Goal: Transaction & Acquisition: Obtain resource

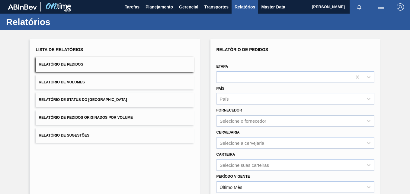
click at [235, 120] on div "Selecione o fornecedor" at bounding box center [243, 120] width 46 height 5
paste input "323537"
type input "323537"
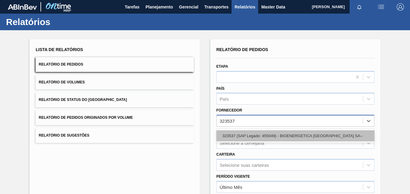
click at [237, 132] on div "323537 (SAP Legado: 455049) - BIOENERGETICA [GEOGRAPHIC_DATA] SA--" at bounding box center [295, 135] width 158 height 11
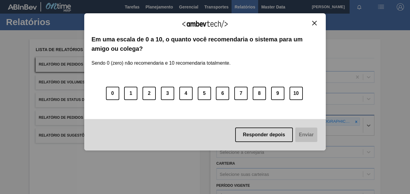
click at [317, 20] on div "Agradecemos seu feedback! Em uma escala de 0 a 10, o quanto você recomendaria o…" at bounding box center [205, 81] width 242 height 137
click at [315, 24] on img "Close" at bounding box center [314, 23] width 5 height 5
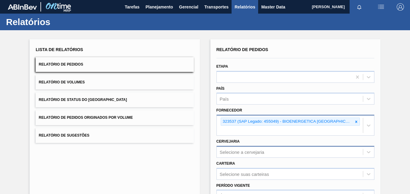
click at [236, 153] on div "Selecione a cervejaria" at bounding box center [295, 152] width 158 height 12
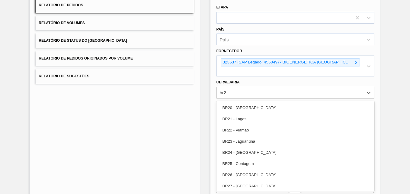
type input "br27"
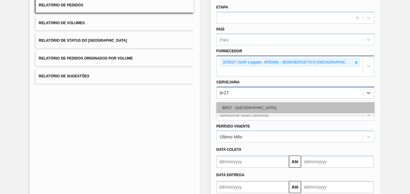
click at [244, 106] on div "BR27 - [GEOGRAPHIC_DATA]" at bounding box center [295, 107] width 158 height 11
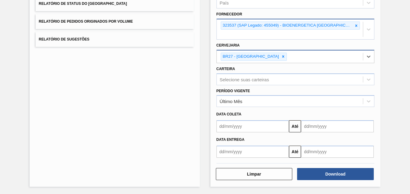
scroll to position [96, 0]
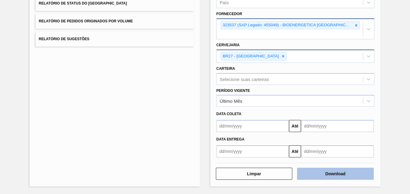
click at [329, 173] on button "Download" at bounding box center [335, 174] width 77 height 12
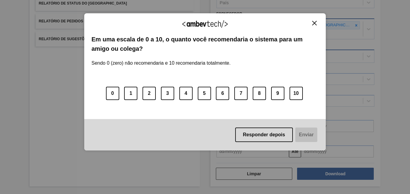
click at [315, 24] on img "Close" at bounding box center [314, 23] width 5 height 5
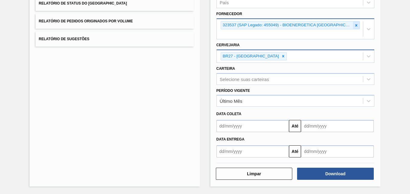
click at [356, 24] on icon at bounding box center [356, 25] width 4 height 4
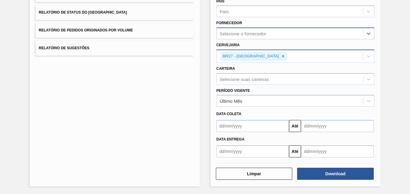
paste input "279493"
type input "279493"
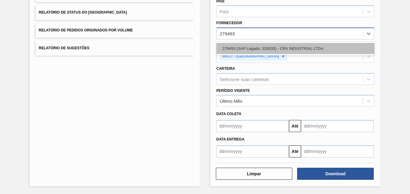
click at [233, 46] on div "279493 (SAP Legado: 329333) - CRV INDUSTRIAL LTDA" at bounding box center [295, 48] width 158 height 11
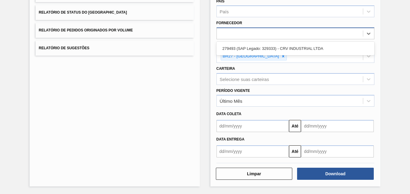
scroll to position [89, 0]
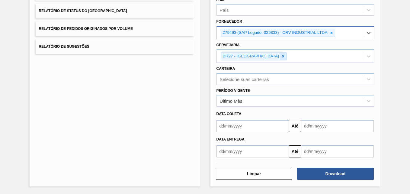
click at [281, 56] on icon at bounding box center [283, 56] width 4 height 4
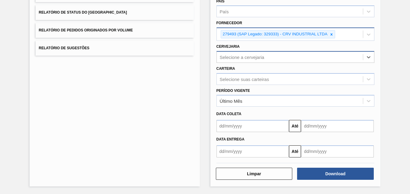
paste input "BR23"
type input "BR23"
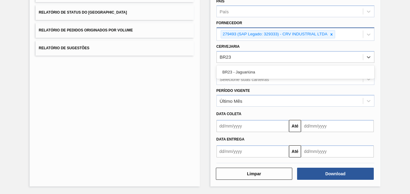
drag, startPoint x: 245, startPoint y: 74, endPoint x: 243, endPoint y: 77, distance: 4.2
click at [245, 74] on div "BR23 - Jaguariúna" at bounding box center [295, 71] width 158 height 11
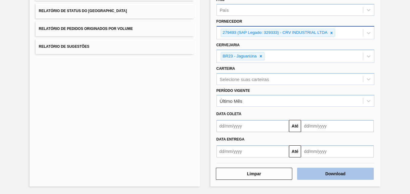
click at [315, 169] on button "Download" at bounding box center [335, 174] width 77 height 12
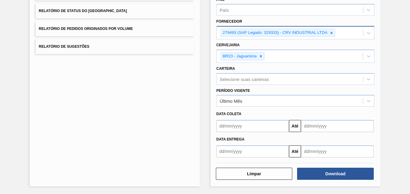
click at [330, 33] on icon at bounding box center [331, 33] width 4 height 4
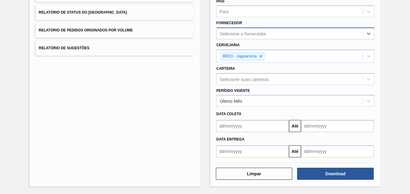
scroll to position [87, 0]
paste input "327858"
type input "327858"
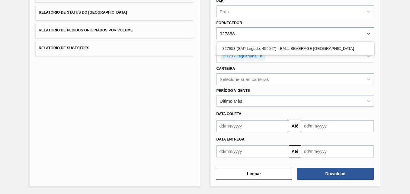
click at [269, 46] on div "327858 (SAP Legado: 459047) - BALL BEVERAGE [GEOGRAPHIC_DATA]" at bounding box center [295, 48] width 158 height 11
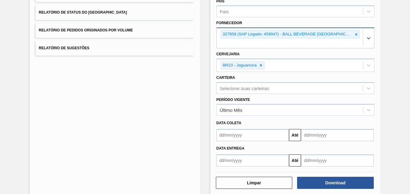
scroll to position [89, 0]
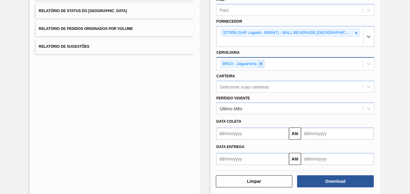
click at [261, 62] on icon at bounding box center [261, 64] width 4 height 4
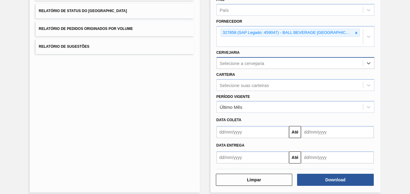
paste input "br27"
type input "br27"
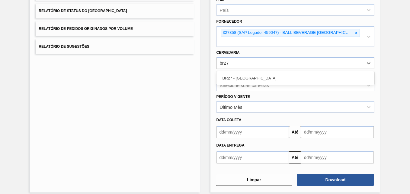
click at [241, 78] on div "BR27 - [GEOGRAPHIC_DATA]" at bounding box center [295, 77] width 158 height 11
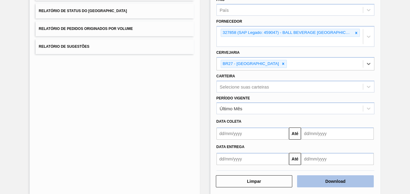
click at [317, 177] on button "Download" at bounding box center [335, 181] width 77 height 12
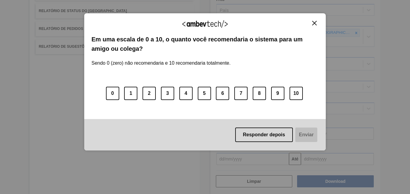
click at [313, 23] on img "Close" at bounding box center [314, 23] width 5 height 5
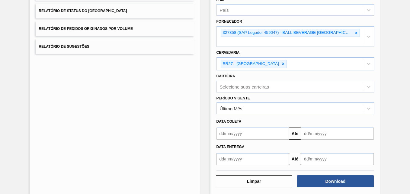
drag, startPoint x: 371, startPoint y: 0, endPoint x: 123, endPoint y: 101, distance: 267.6
click at [123, 101] on div "Lista de Relatórios Relatório de Pedidos Relatório de Volumes Relatório de Stat…" at bounding box center [115, 71] width 170 height 243
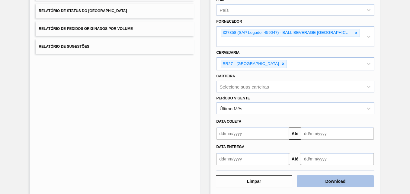
click at [311, 179] on button "Download" at bounding box center [335, 181] width 77 height 12
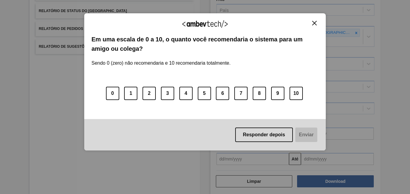
click at [318, 23] on button "Close" at bounding box center [314, 23] width 8 height 5
click at [317, 24] on button "Close" at bounding box center [314, 23] width 8 height 5
click at [315, 22] on img "Close" at bounding box center [314, 23] width 5 height 5
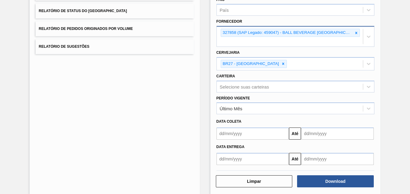
click at [356, 32] on icon at bounding box center [356, 33] width 4 height 4
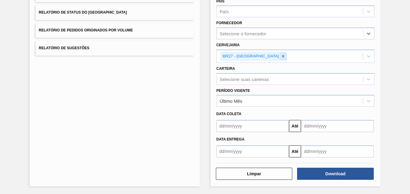
click at [281, 55] on icon at bounding box center [283, 56] width 4 height 4
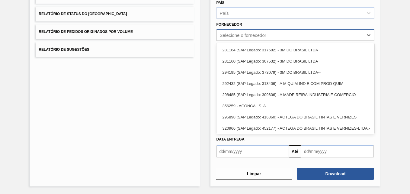
click at [254, 35] on div "Selecione o fornecedor" at bounding box center [243, 35] width 46 height 5
paste input "290167"
type input "290167"
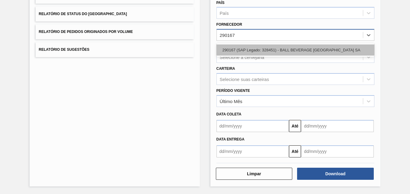
click at [228, 47] on div "290167 (SAP Legado: 328451) - BALL BEVERAGE [GEOGRAPHIC_DATA] SA" at bounding box center [295, 49] width 158 height 11
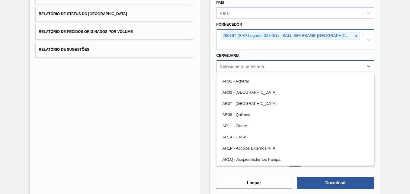
click at [231, 64] on div "Selecione a cervejaria" at bounding box center [242, 65] width 45 height 5
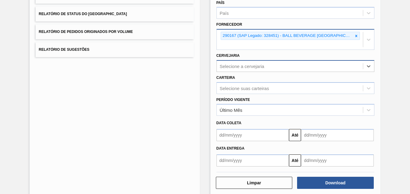
click at [231, 69] on div "Selecione a cervejaria" at bounding box center [290, 66] width 146 height 9
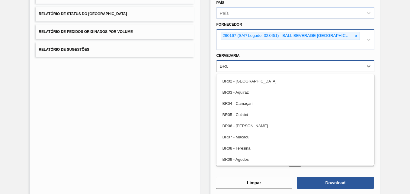
type input "BR05"
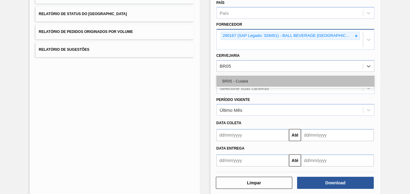
click at [232, 82] on div "BR05 - Cuiabá" at bounding box center [295, 80] width 158 height 11
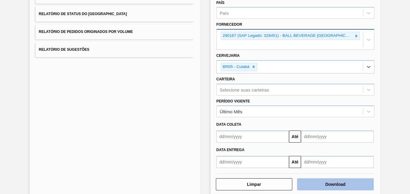
click at [316, 180] on button "Download" at bounding box center [335, 184] width 77 height 12
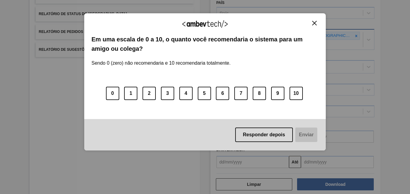
click at [312, 21] on button "Close" at bounding box center [314, 23] width 8 height 5
click at [317, 23] on button "Close" at bounding box center [314, 23] width 8 height 5
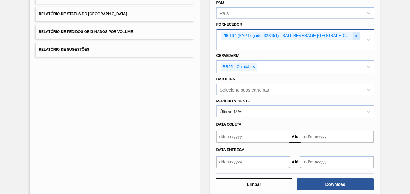
click at [355, 35] on icon at bounding box center [356, 36] width 2 height 2
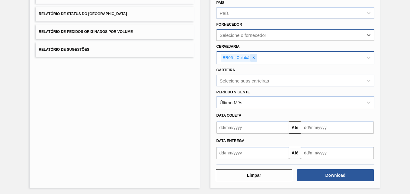
click at [254, 58] on icon at bounding box center [253, 58] width 4 height 4
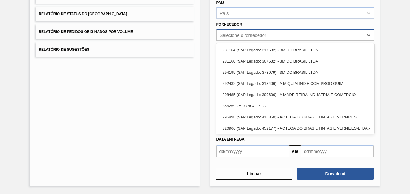
click at [242, 37] on div "Selecione o fornecedor" at bounding box center [243, 35] width 46 height 5
paste input "307331"
type input "307331"
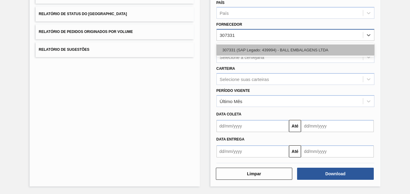
click at [241, 47] on div "307331 (SAP Legado: 439994) - BALL EMBALAGENS LTDA" at bounding box center [295, 49] width 158 height 11
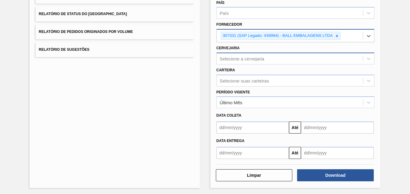
click at [241, 58] on div "Selecione a cervejaria" at bounding box center [242, 58] width 45 height 5
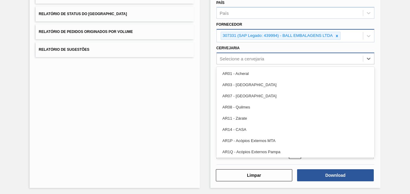
paste input "BR23"
type input "BR23"
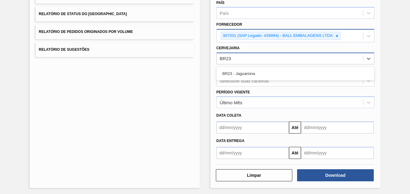
click at [253, 72] on div "BR23 - Jaguariúna" at bounding box center [295, 73] width 158 height 11
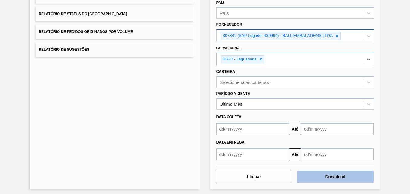
click at [321, 173] on button "Download" at bounding box center [335, 177] width 77 height 12
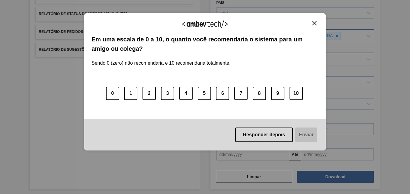
click at [242, 22] on div "Agradecemos seu feedback!" at bounding box center [204, 28] width 227 height 14
click at [317, 22] on button "Close" at bounding box center [314, 23] width 8 height 5
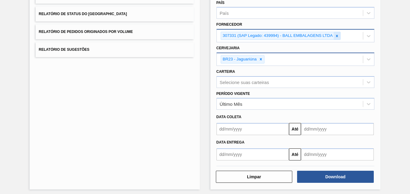
click at [336, 34] on icon at bounding box center [337, 36] width 4 height 4
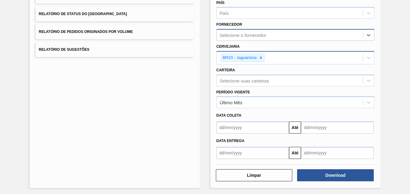
click at [328, 35] on div "Selecione o fornecedor" at bounding box center [290, 35] width 146 height 9
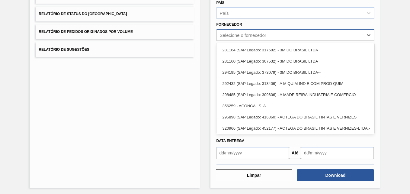
paste input "220625"
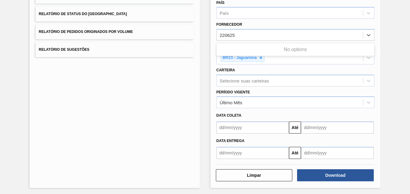
type input "220625"
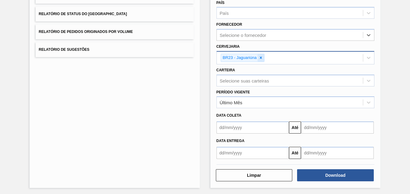
click at [260, 57] on icon at bounding box center [261, 58] width 4 height 4
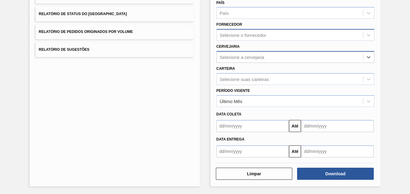
click at [250, 36] on div "Selecione o fornecedor" at bounding box center [243, 35] width 46 height 5
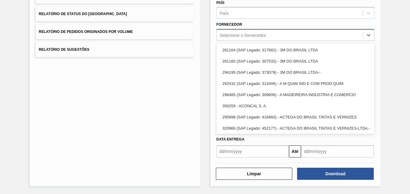
paste input "307331"
type input "307331"
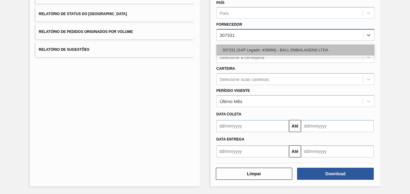
click at [248, 52] on div "307331 (SAP Legado: 439994) - BALL EMBALAGENS LTDA" at bounding box center [295, 49] width 158 height 11
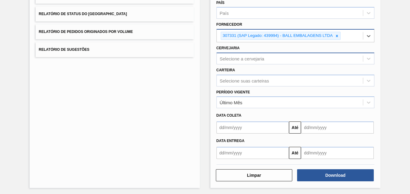
click at [234, 58] on div "Selecione a cervejaria" at bounding box center [242, 58] width 45 height 5
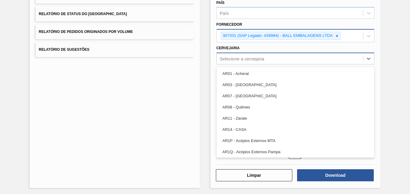
paste input "307331"
type input "307331"
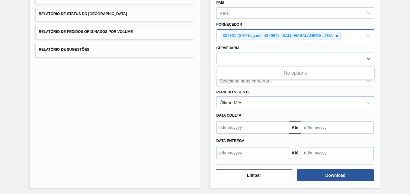
drag, startPoint x: 238, startPoint y: 57, endPoint x: 200, endPoint y: 53, distance: 38.5
click at [200, 53] on div "Lista de Relatórios Relatório de Pedidos Relatório de Volumes Relatório de Stat…" at bounding box center [205, 69] width 410 height 251
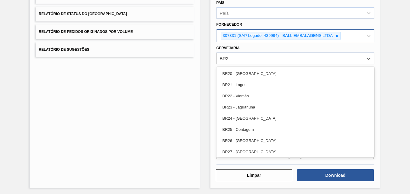
type input "BR23"
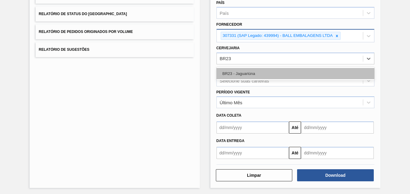
click at [242, 71] on div "BR23 - Jaguariúna" at bounding box center [295, 73] width 158 height 11
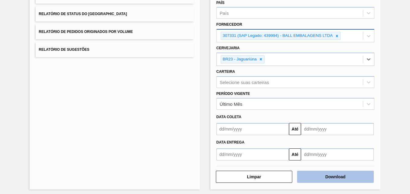
click at [326, 173] on button "Download" at bounding box center [335, 177] width 77 height 12
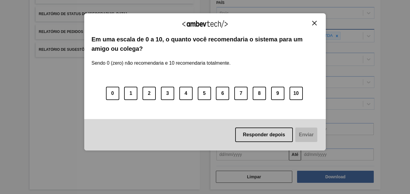
click at [313, 22] on img "Close" at bounding box center [314, 23] width 5 height 5
click at [314, 23] on img "Close" at bounding box center [314, 23] width 5 height 5
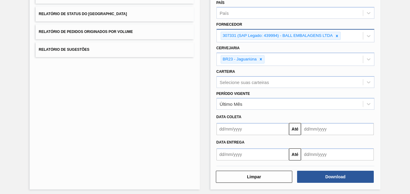
drag, startPoint x: 337, startPoint y: 35, endPoint x: 327, endPoint y: 34, distance: 9.7
click at [337, 35] on icon at bounding box center [337, 36] width 4 height 4
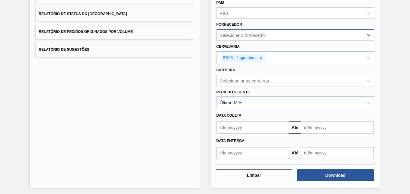
click at [264, 34] on div "Selecione o fornecedor" at bounding box center [243, 35] width 46 height 5
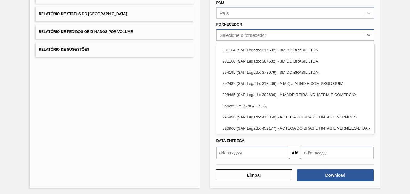
paste input "279725"
type input "279725"
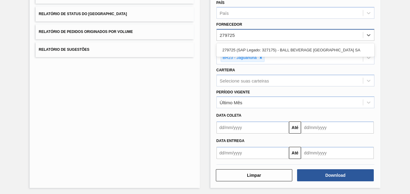
click at [243, 49] on div "279725 (SAP Legado: 327175) - BALL BEVERAGE [GEOGRAPHIC_DATA] SA" at bounding box center [295, 49] width 158 height 11
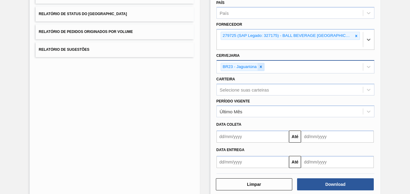
click at [261, 66] on icon at bounding box center [261, 67] width 4 height 4
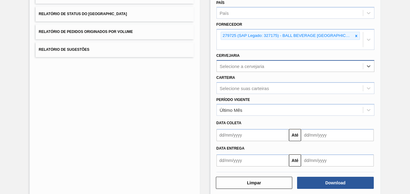
paste input "BR22"
type input "BR22"
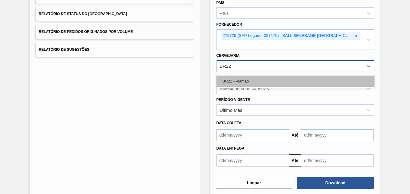
click at [239, 78] on div "BR22 - Viamão" at bounding box center [295, 80] width 158 height 11
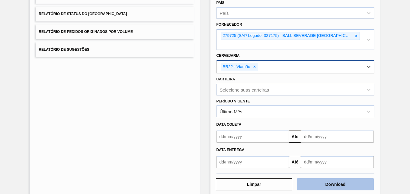
click at [324, 186] on button "Download" at bounding box center [335, 184] width 77 height 12
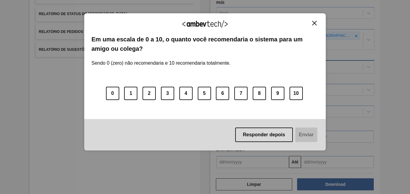
click at [312, 19] on div "Agradecemos seu feedback! Em uma escala de 0 a 10, o quanto você recomendaria o…" at bounding box center [205, 81] width 242 height 137
click at [314, 23] on img "Close" at bounding box center [314, 23] width 5 height 5
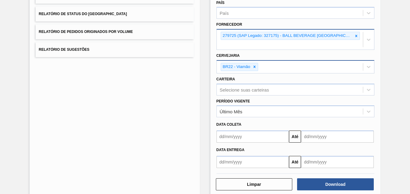
click at [355, 35] on icon at bounding box center [356, 36] width 4 height 4
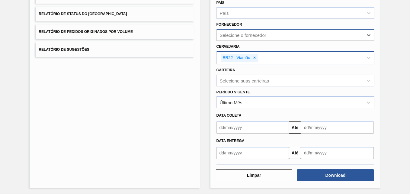
paste input "290167"
type input "290167"
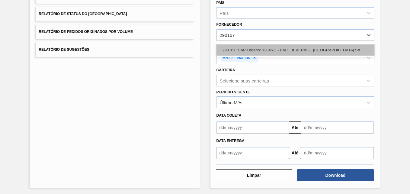
click at [247, 49] on div "290167 (SAP Legado: 328451) - BALL BEVERAGE [GEOGRAPHIC_DATA] SA" at bounding box center [295, 49] width 158 height 11
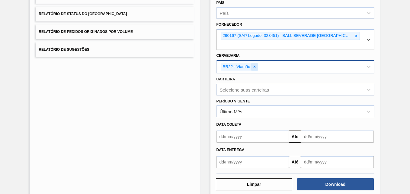
click at [255, 66] on icon at bounding box center [254, 67] width 4 height 4
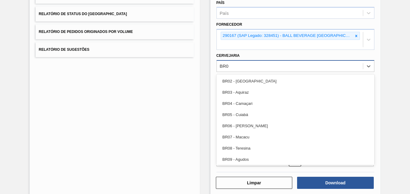
type input "BR05"
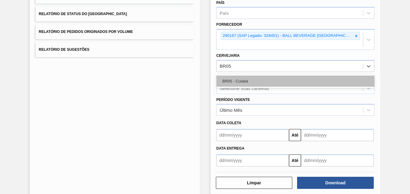
click at [243, 82] on div "BR05 - Cuiabá" at bounding box center [295, 80] width 158 height 11
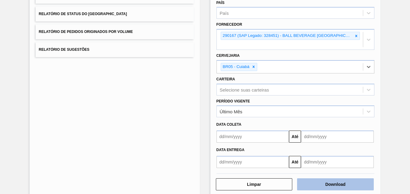
click at [320, 181] on button "Download" at bounding box center [335, 184] width 77 height 12
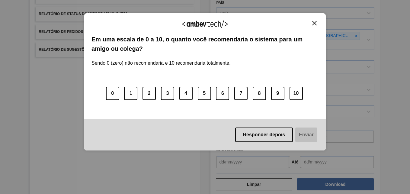
click at [312, 22] on button "Close" at bounding box center [314, 23] width 8 height 5
click at [315, 21] on img "Close" at bounding box center [314, 23] width 5 height 5
